Goal: Task Accomplishment & Management: Use online tool/utility

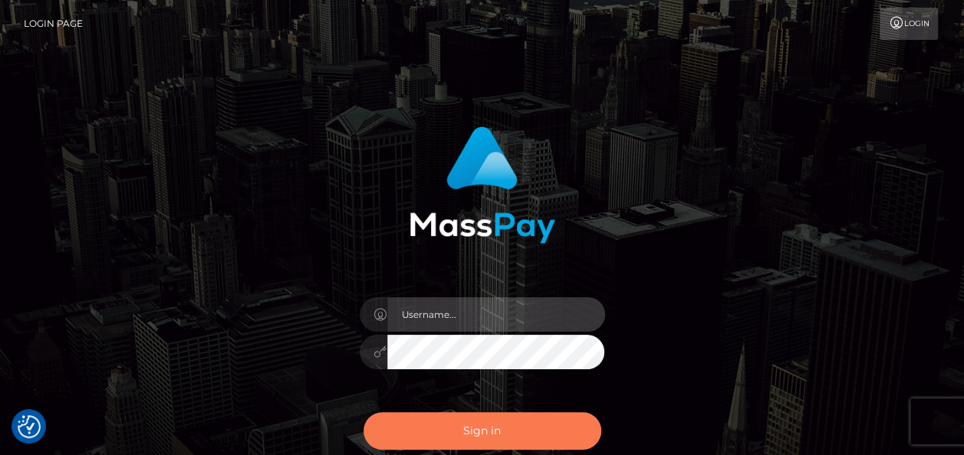
type input "india.of"
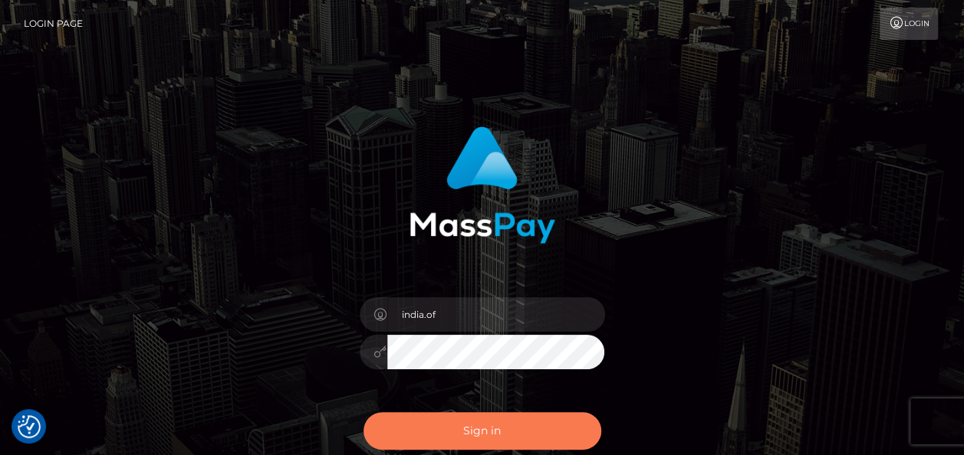
click at [563, 420] on button "Sign in" at bounding box center [482, 432] width 238 height 38
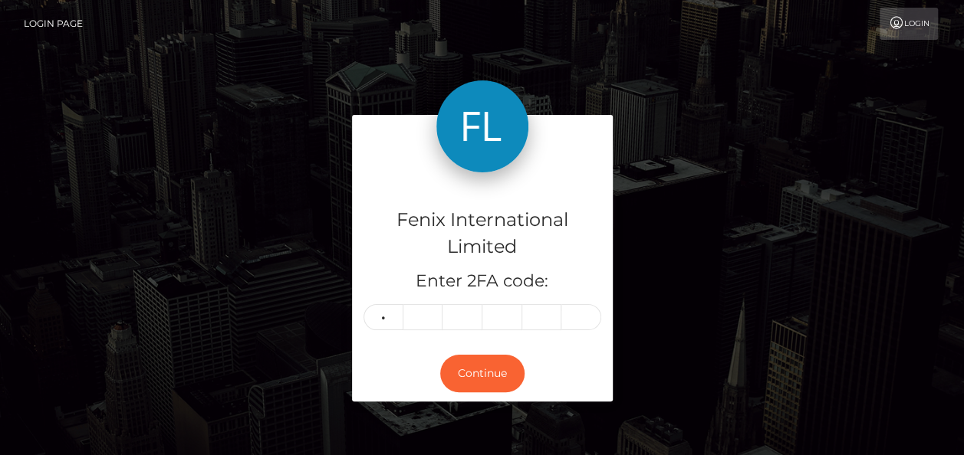
type input "1"
type input "2"
type input "4"
type input "0"
type input "9"
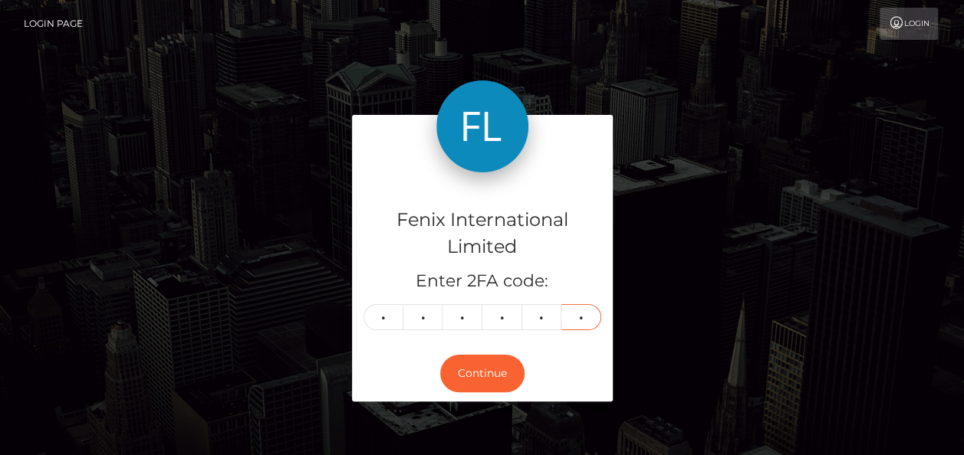
type input "1"
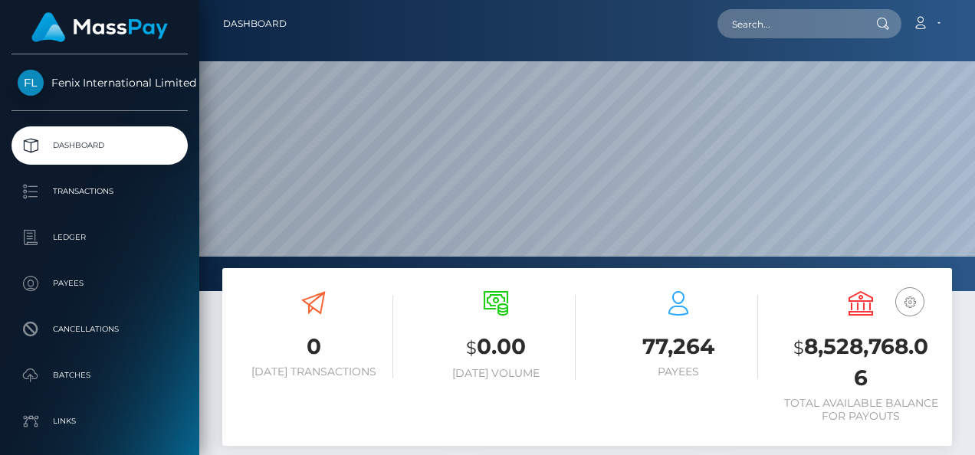
scroll to position [271, 228]
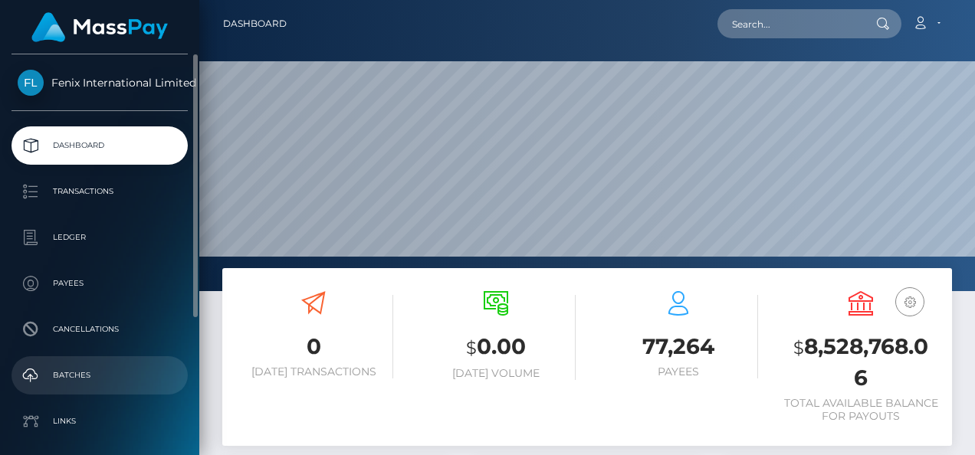
click at [92, 376] on p "Batches" at bounding box center [100, 375] width 164 height 23
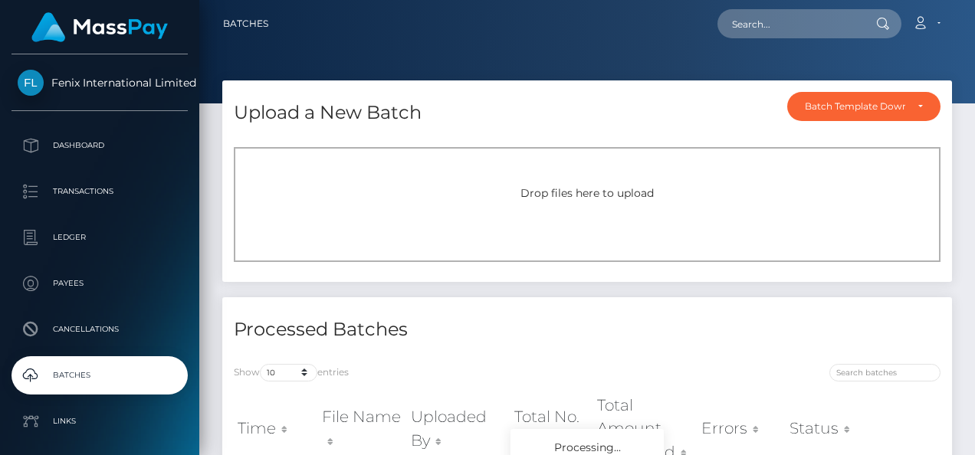
click at [350, 163] on div "Drop files here to upload" at bounding box center [587, 204] width 707 height 115
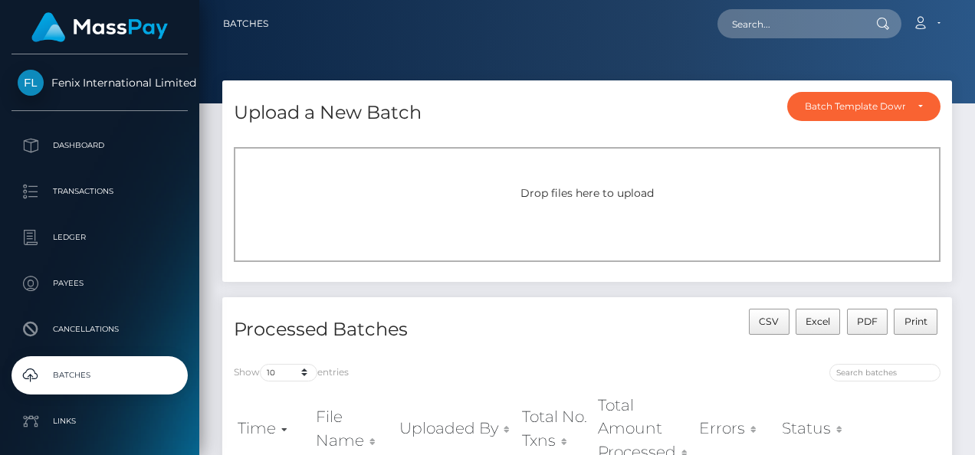
click at [704, 179] on div "Drop files here to upload" at bounding box center [587, 204] width 707 height 115
click at [534, 187] on span "Drop files here to upload" at bounding box center [587, 193] width 133 height 14
click at [516, 205] on div "Drop files here to upload" at bounding box center [587, 204] width 707 height 115
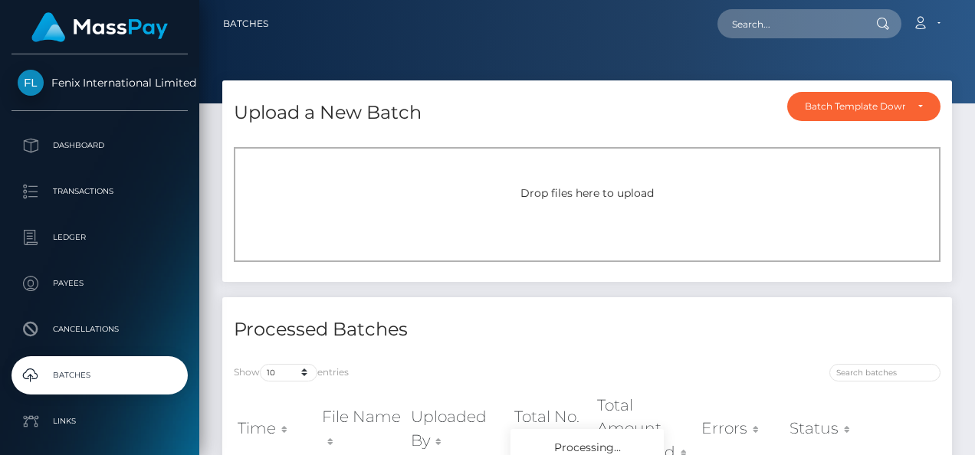
click at [380, 175] on div "Drop files here to upload" at bounding box center [587, 204] width 707 height 115
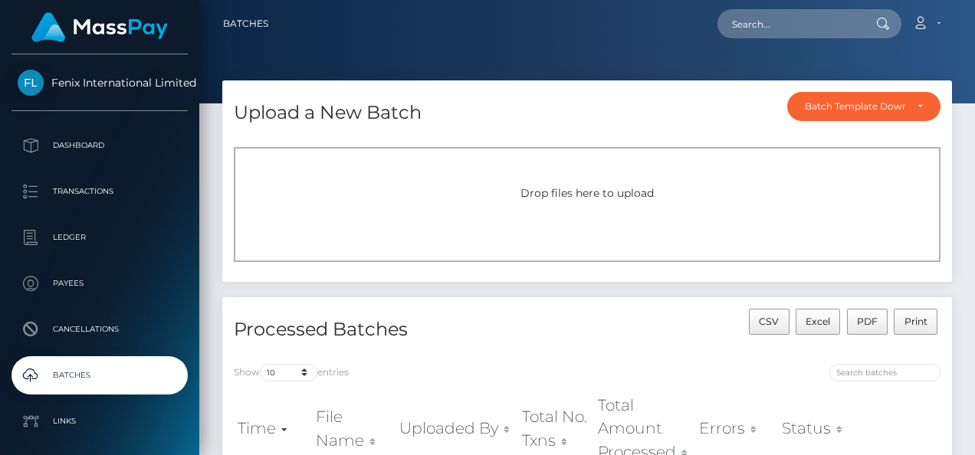
click at [471, 190] on div "Drop files here to upload" at bounding box center [587, 194] width 673 height 16
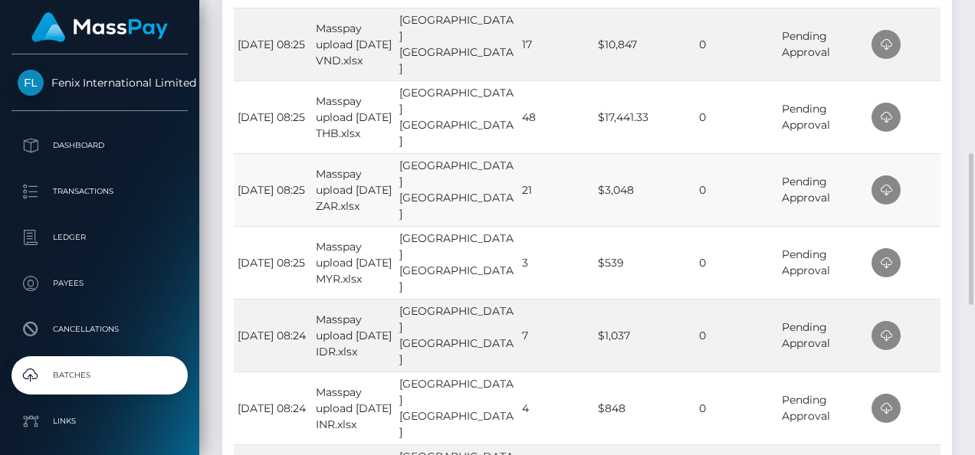
scroll to position [537, 0]
